Goal: Transaction & Acquisition: Purchase product/service

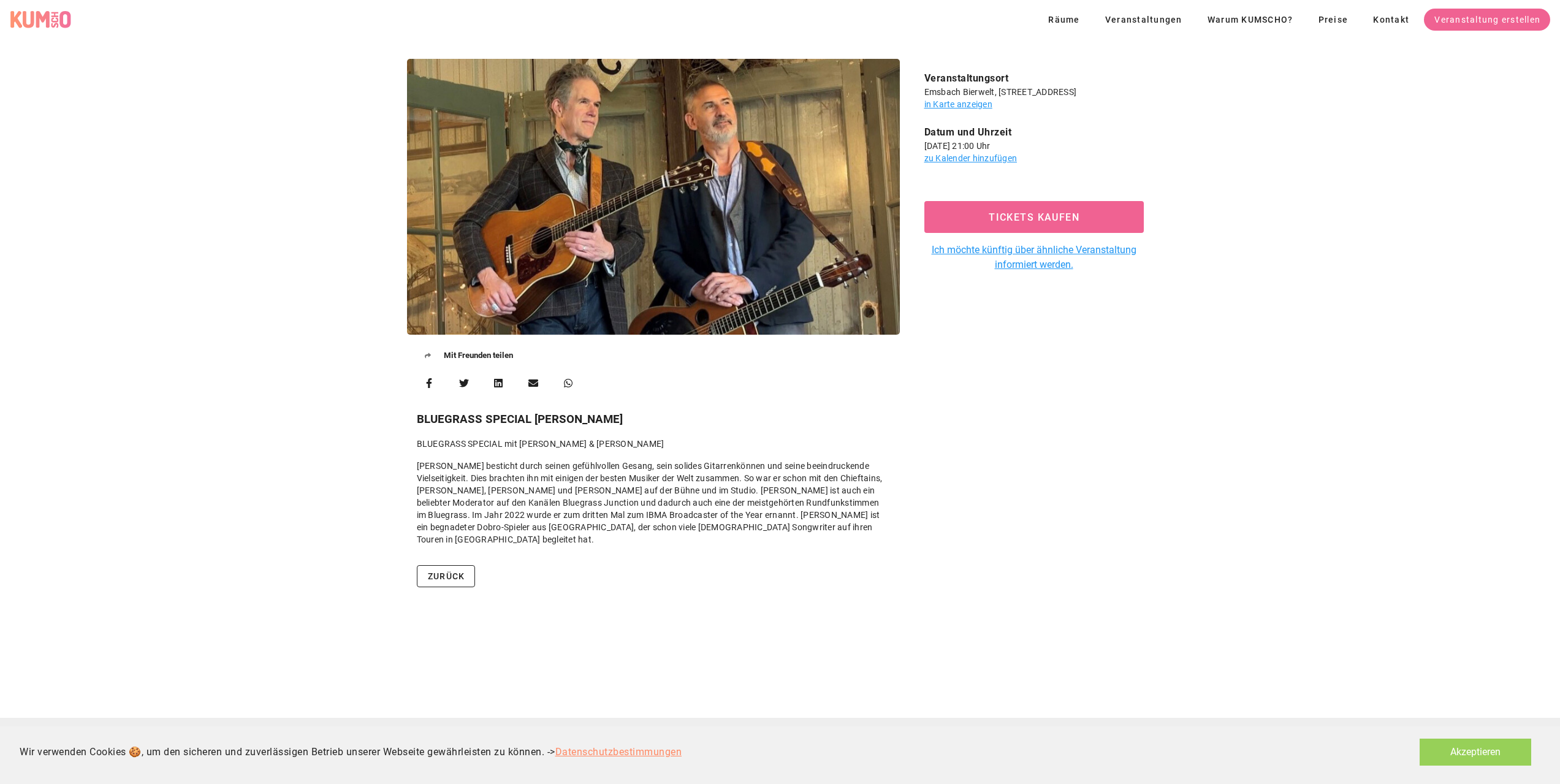
click at [984, 434] on div "Veranstaltungsort Emsbach Bierwelt, [STREET_ADDRESS] in Karte anzeigen Datum un…" at bounding box center [1034, 307] width 253 height 511
click at [1029, 252] on link "Ich möchte künftig über ähnliche Veranstaltung informiert werden." at bounding box center [1034, 257] width 219 height 30
drag, startPoint x: 603, startPoint y: 419, endPoint x: 382, endPoint y: 416, distance: 221.0
click at [382, 416] on div "Mit Freunden teilen BLUEGRASS SPECIAL [PERSON_NAME] BLUEGRASS SPECIAL mit [PERS…" at bounding box center [780, 328] width 1560 height 555
drag, startPoint x: 434, startPoint y: 420, endPoint x: 467, endPoint y: 414, distance: 33.5
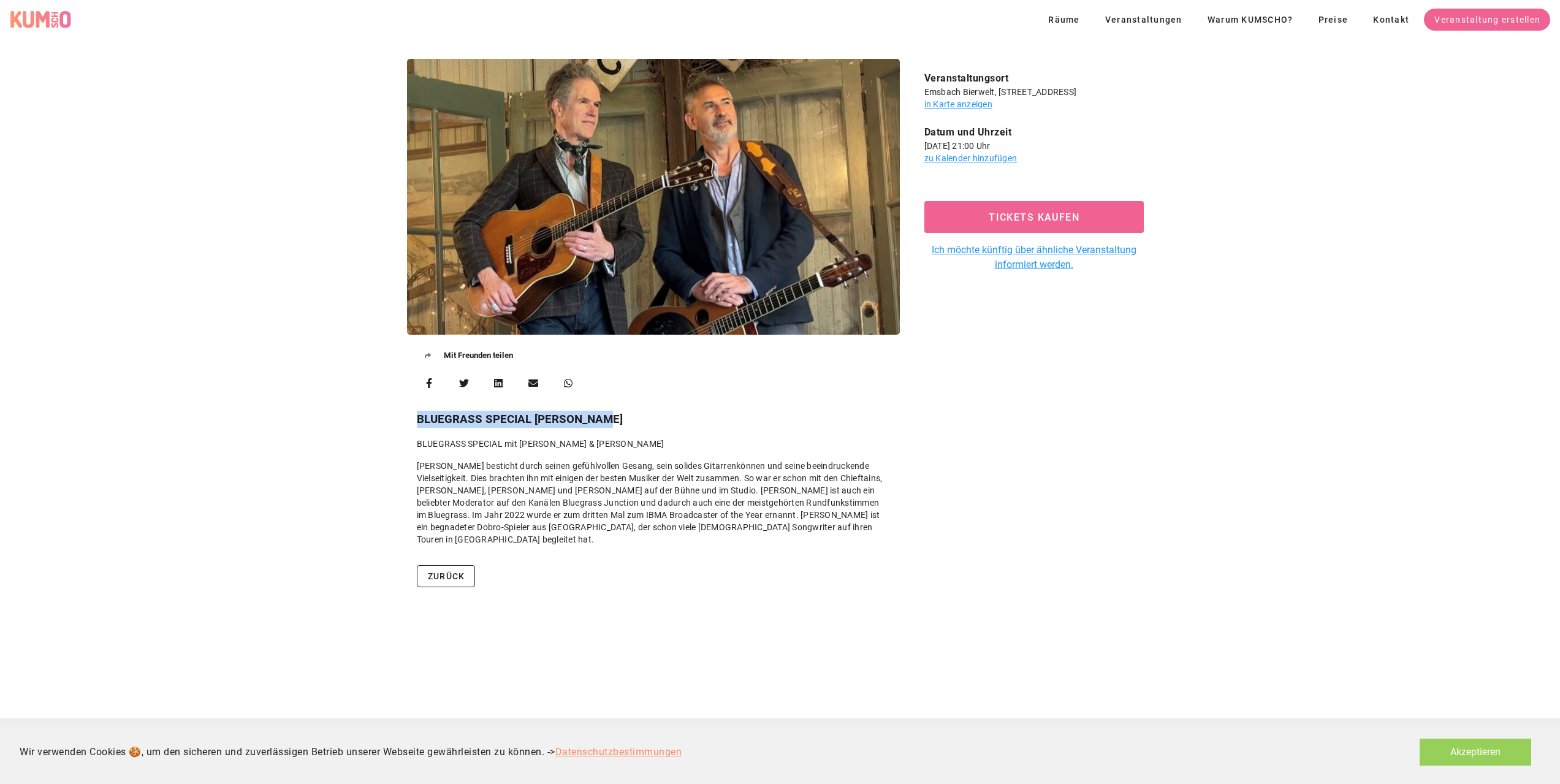
click at [467, 414] on h3 "BLUEGRASS SPECIAL [PERSON_NAME]" at bounding box center [653, 419] width 473 height 17
drag, startPoint x: 635, startPoint y: 446, endPoint x: 416, endPoint y: 443, distance: 219.0
click at [416, 443] on div "Mit Freunden teilen BLUEGRASS SPECIAL [PERSON_NAME] BLUEGRASS SPECIAL mit [PERS…" at bounding box center [653, 307] width 508 height 511
copy p "BLUEGRASS SPECIAL mit [PERSON_NAME] & [PERSON_NAME]"
click at [1134, 84] on div "Veranstaltungsort" at bounding box center [1034, 78] width 219 height 15
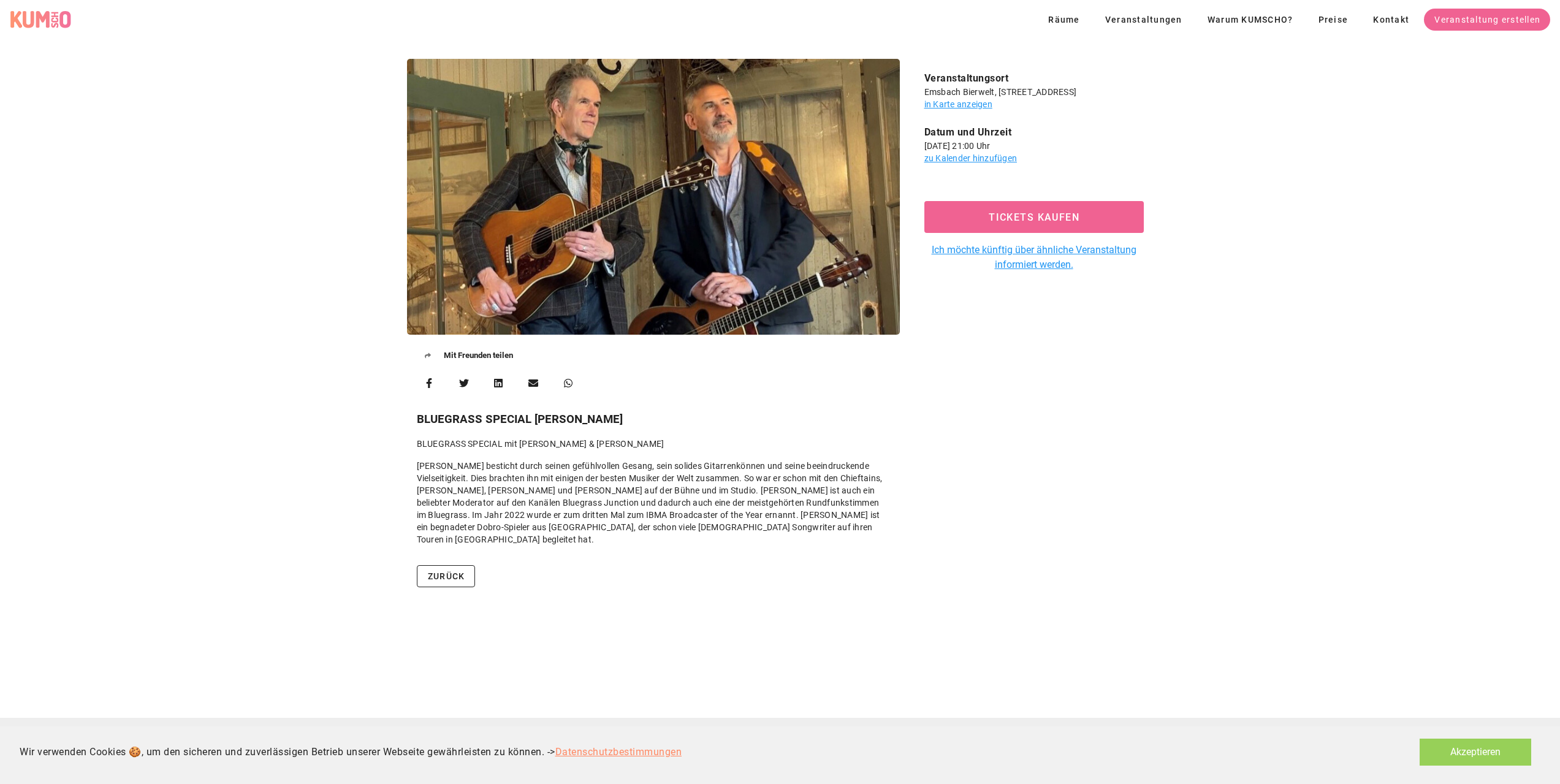
drag, startPoint x: 1140, startPoint y: 91, endPoint x: 924, endPoint y: 91, distance: 216.0
click at [924, 91] on div "Emsbach Bierwelt, [STREET_ADDRESS]" at bounding box center [1034, 92] width 219 height 12
copy div "Emsbach Bierwelt, [STREET_ADDRESS]"
click at [1074, 214] on span "Tickets kaufen" at bounding box center [1034, 217] width 191 height 12
click at [818, 627] on div "Mit Freunden teilen BLUEGRASS SPECIAL [PERSON_NAME] BLUEGRASS SPECIAL mit [PERS…" at bounding box center [780, 378] width 1560 height 678
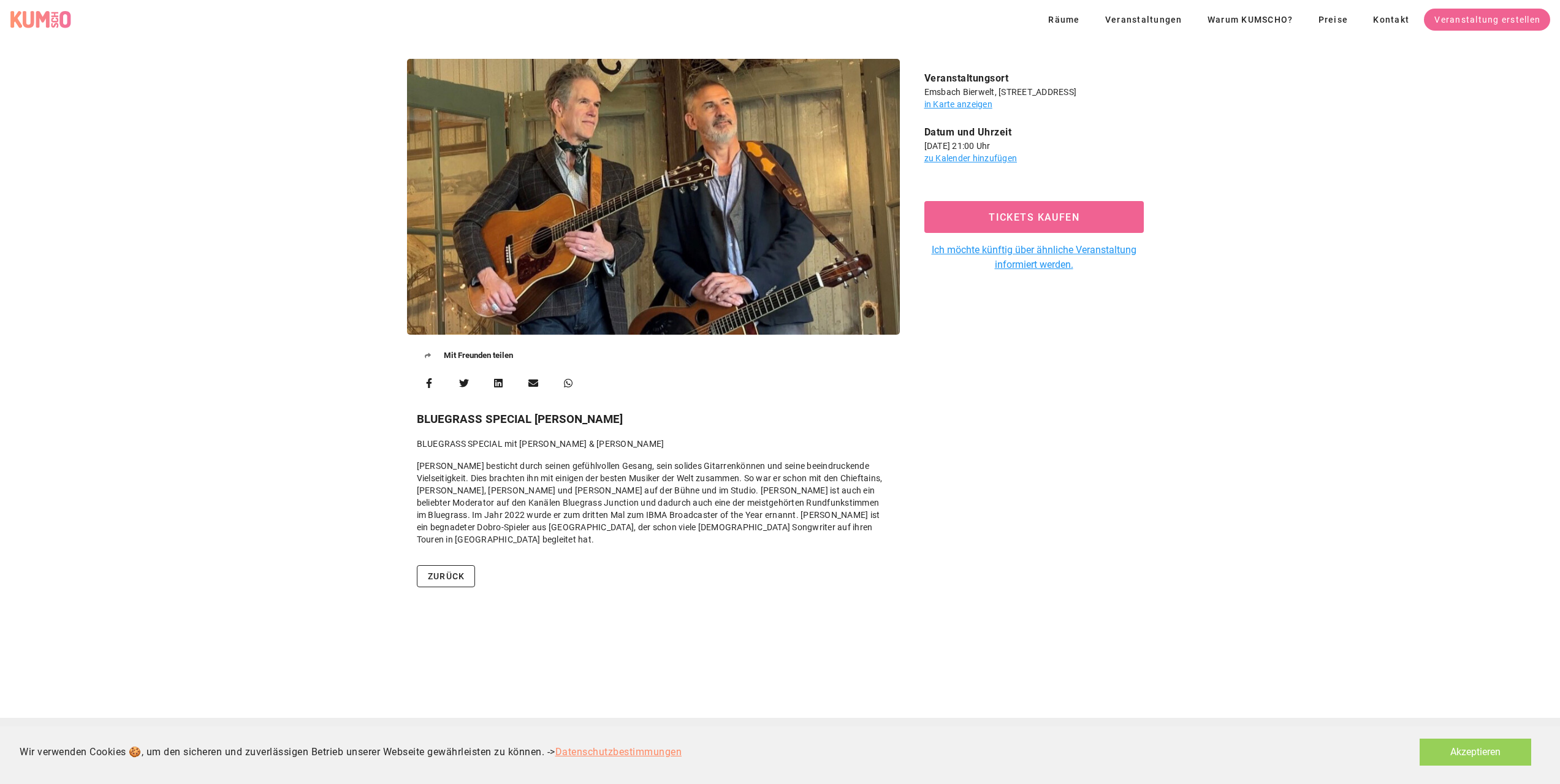
click at [990, 516] on div "Veranstaltungsort Emsbach Bierwelt, [STREET_ADDRESS] in Karte anzeigen Datum un…" at bounding box center [1034, 307] width 253 height 511
click at [1253, 117] on div "Mit Freunden teilen BLUEGRASS SPECIAL [PERSON_NAME] BLUEGRASS SPECIAL mit [PERS…" at bounding box center [780, 328] width 1560 height 555
drag, startPoint x: 1123, startPoint y: 90, endPoint x: 919, endPoint y: 90, distance: 204.0
click at [919, 90] on div "Veranstaltungsort Emsbach Bierwelt, [STREET_ADDRESS] in Karte anzeigen" at bounding box center [1034, 90] width 239 height 39
copy div "Emsbach Bierwelt, [STREET_ADDRESS]"
